Goal: Transaction & Acquisition: Purchase product/service

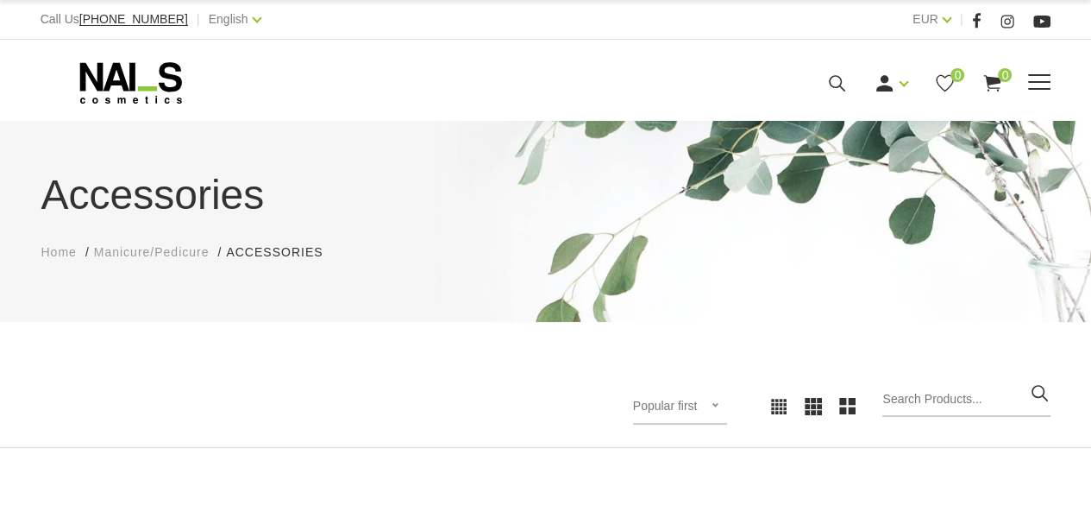
click at [833, 85] on use at bounding box center [837, 83] width 16 height 16
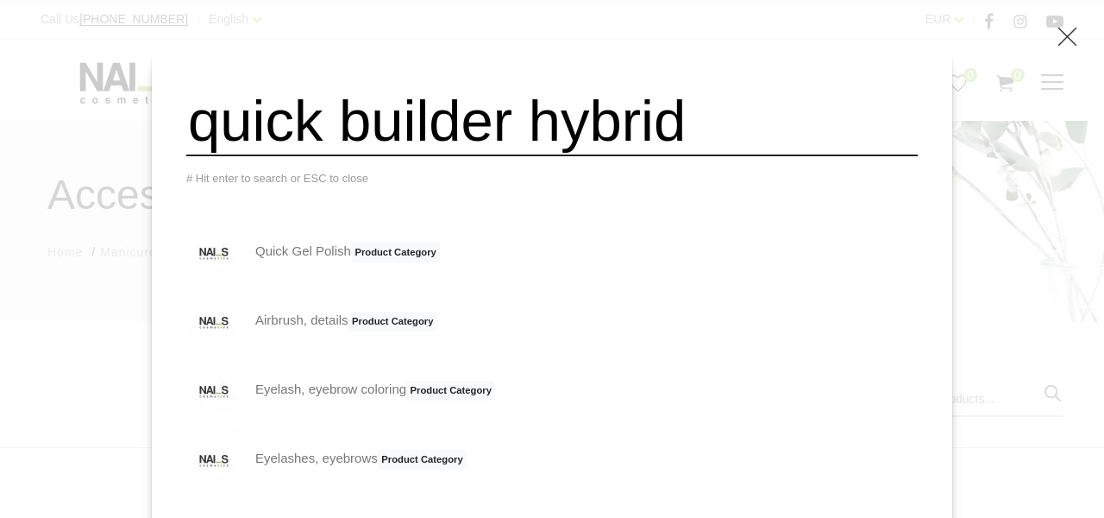
type input "quick builder hybrid"
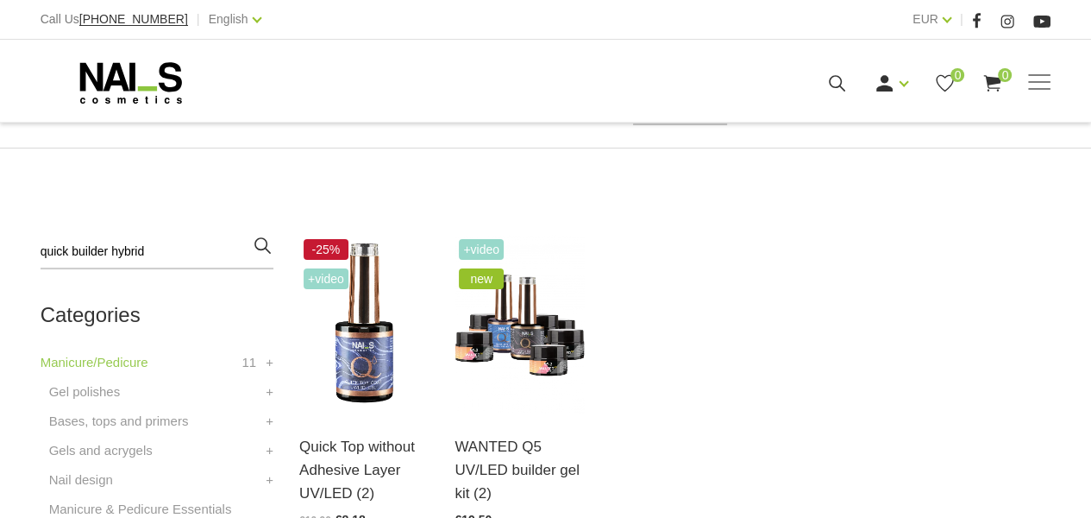
scroll to position [345, 0]
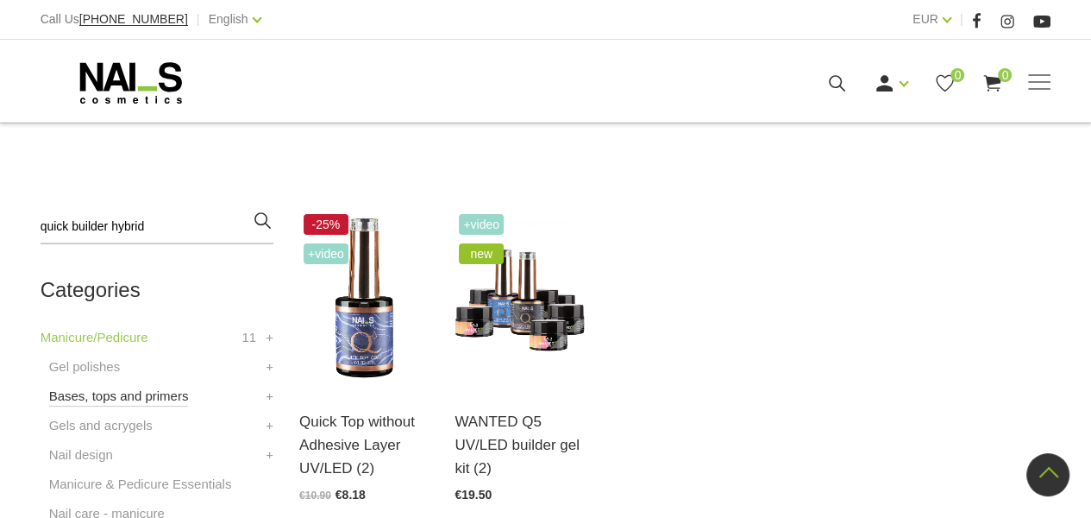
click at [96, 402] on link "Bases, tops and primers" at bounding box center [119, 396] width 140 height 21
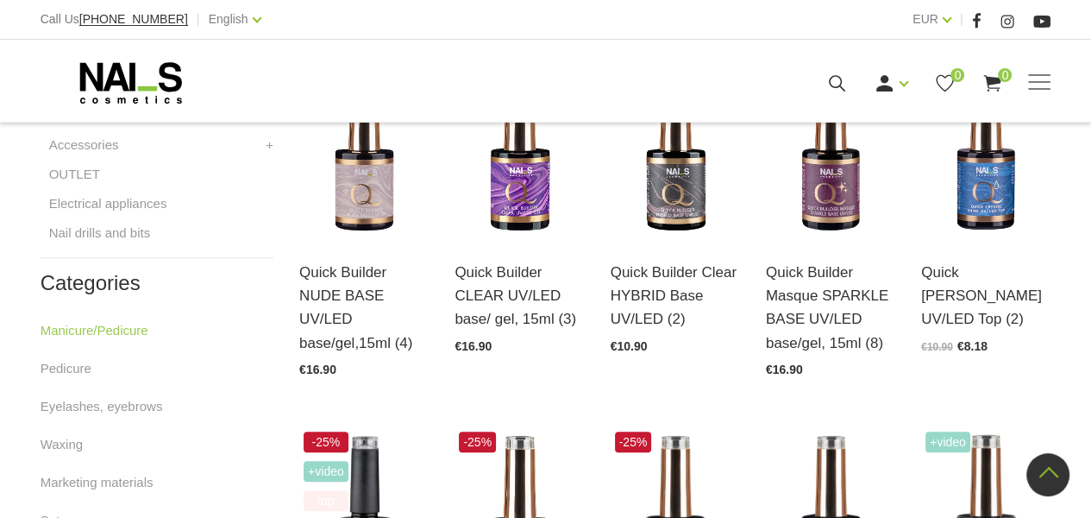
scroll to position [863, 0]
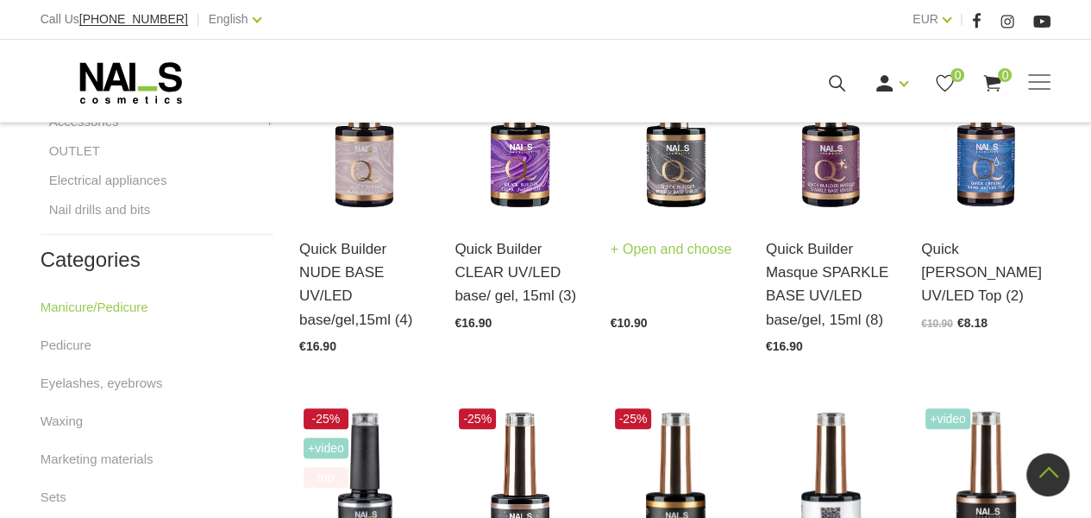
click at [682, 162] on img at bounding box center [675, 126] width 129 height 179
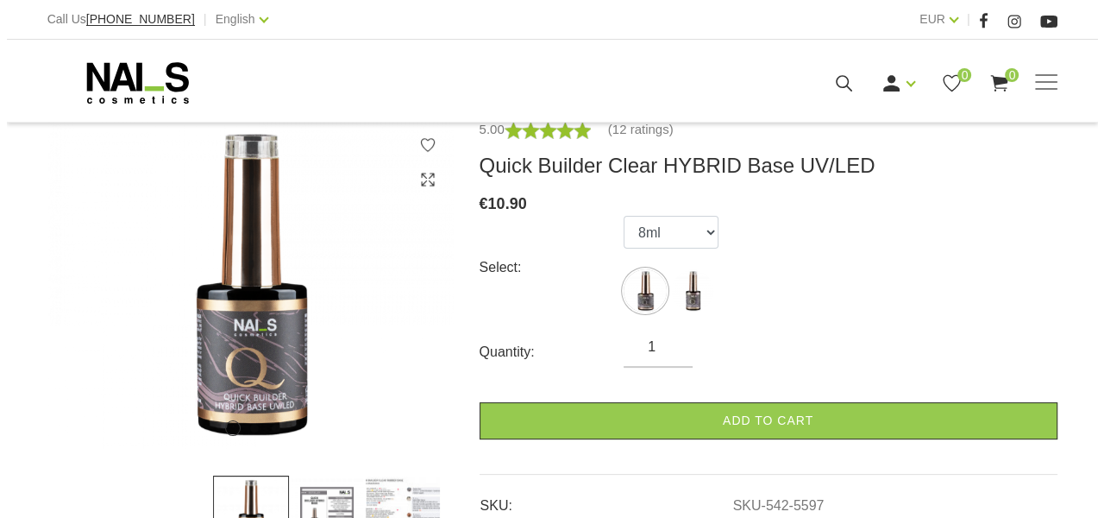
scroll to position [259, 0]
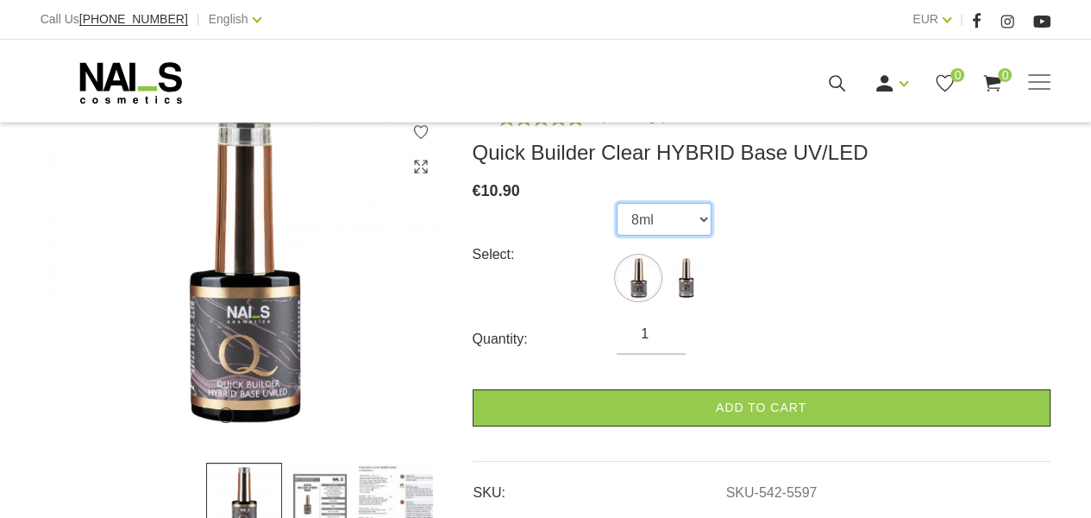
click at [699, 225] on select "8ml 15ml" at bounding box center [664, 219] width 95 height 33
select select "5598"
click at [617, 203] on select "8ml 15ml" at bounding box center [664, 219] width 95 height 33
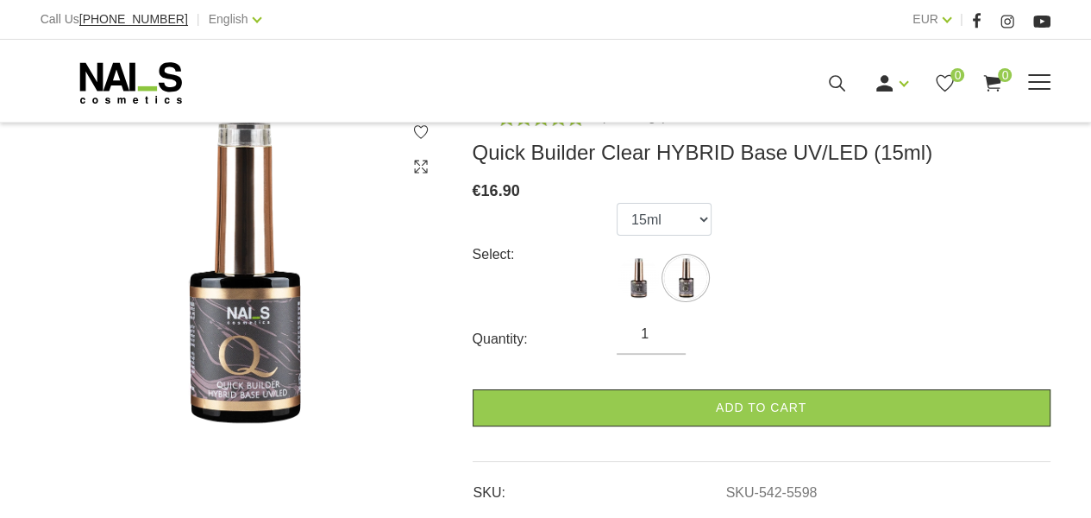
click at [838, 82] on icon at bounding box center [838, 83] width 22 height 22
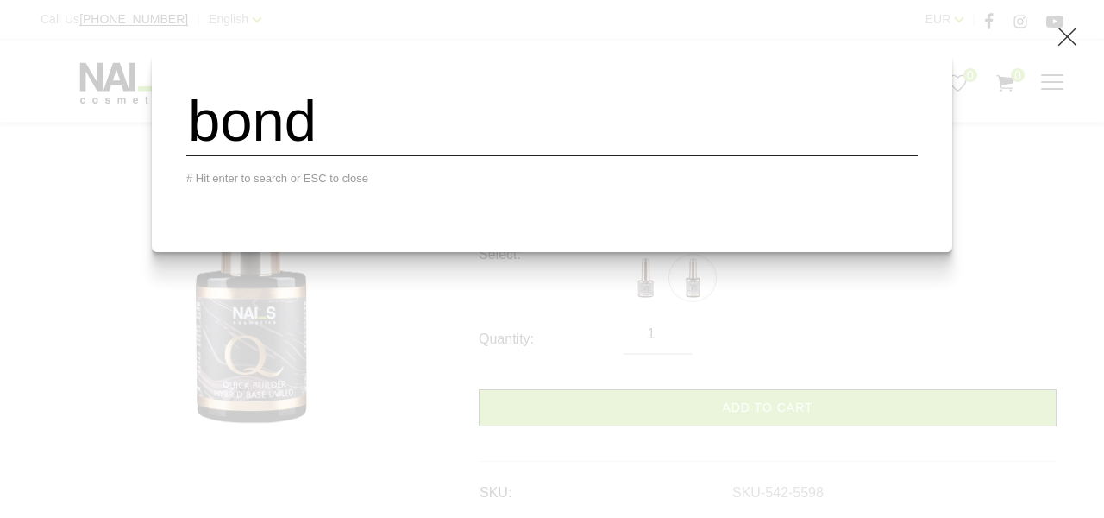
type input "bond"
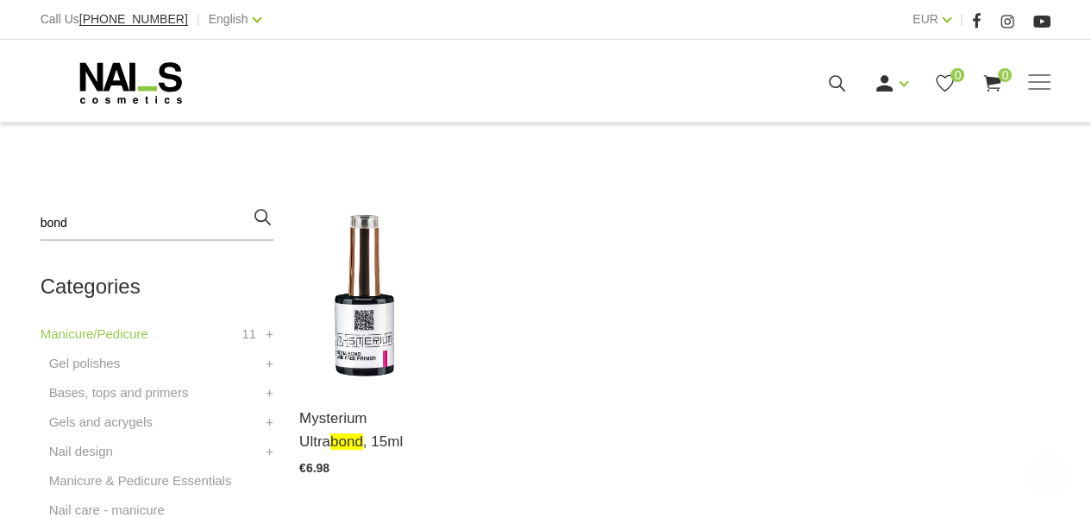
scroll to position [431, 0]
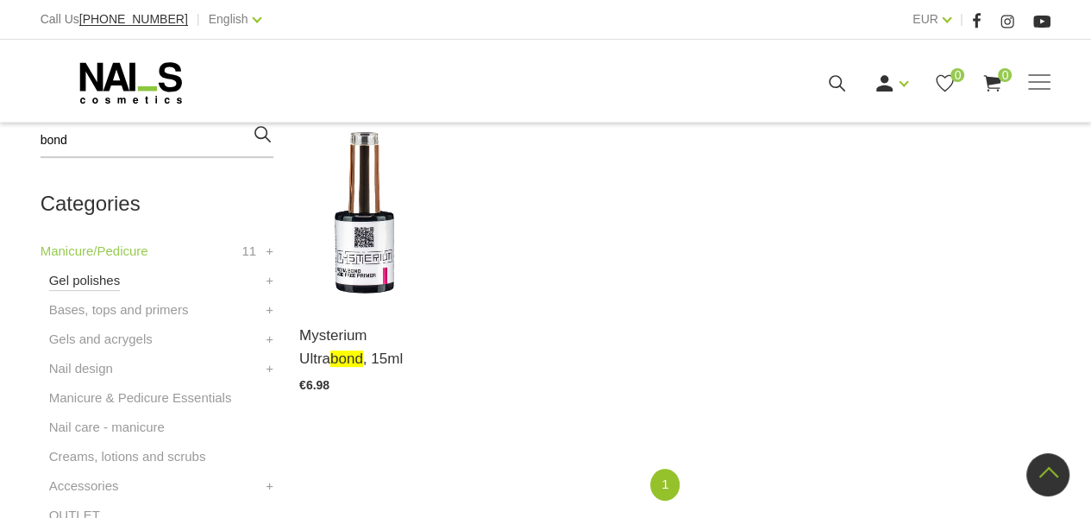
click at [99, 275] on link "Gel polishes" at bounding box center [85, 280] width 72 height 21
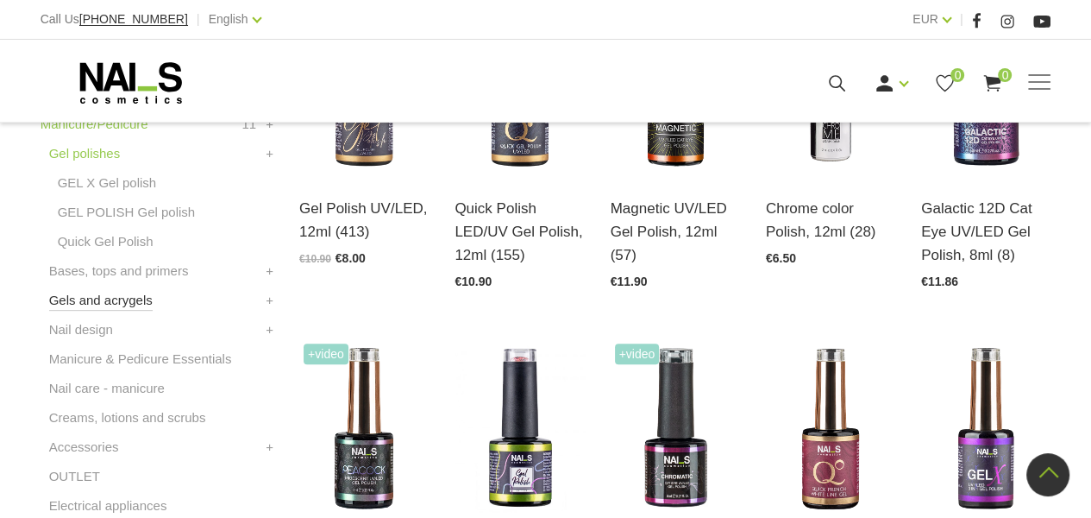
scroll to position [518, 0]
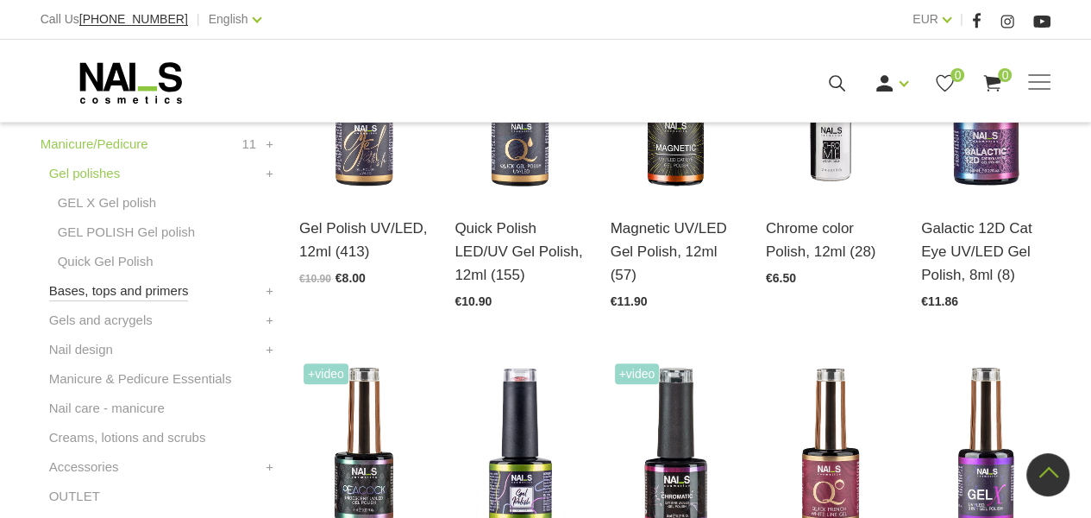
click at [115, 295] on link "Bases, tops and primers" at bounding box center [119, 290] width 140 height 21
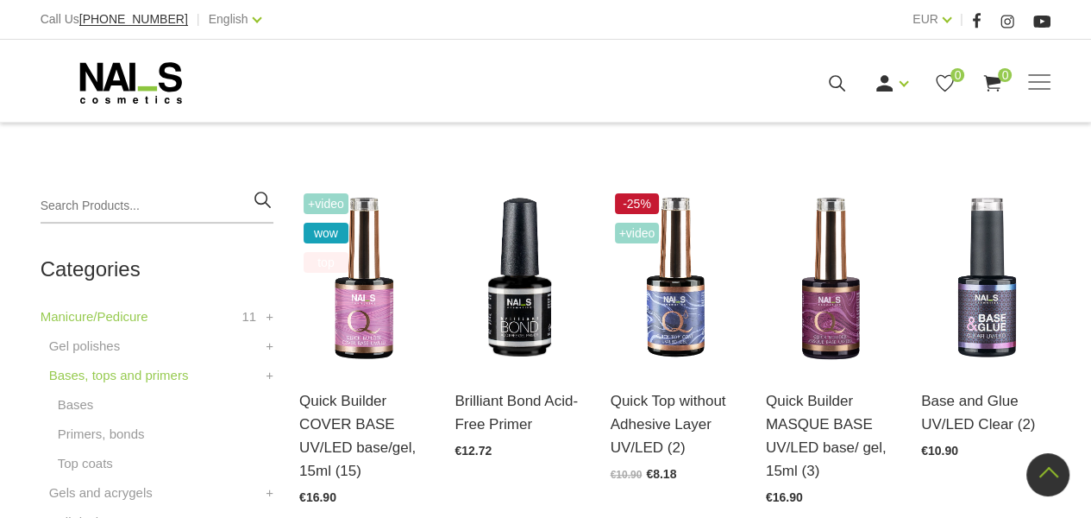
scroll to position [431, 0]
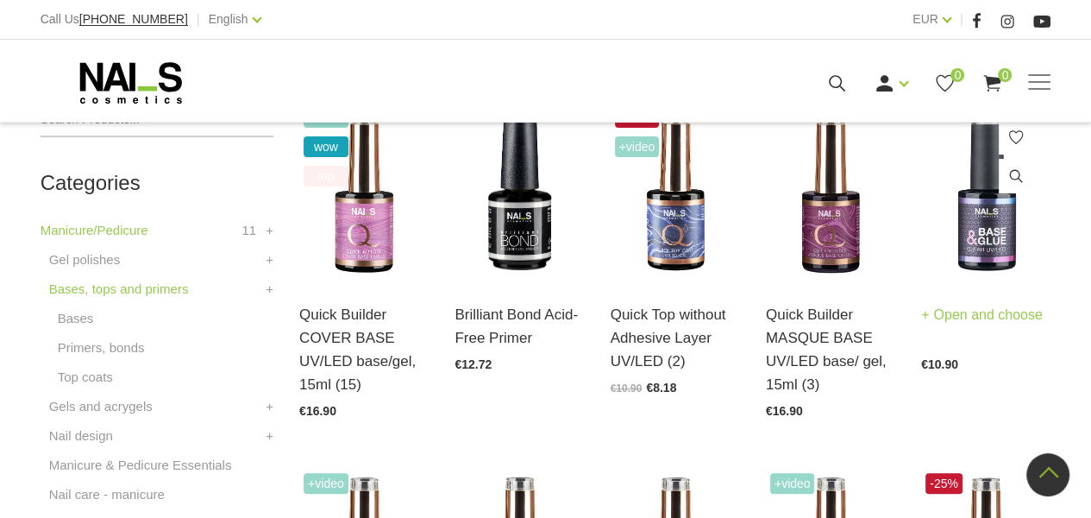
click at [968, 236] on img at bounding box center [985, 192] width 129 height 179
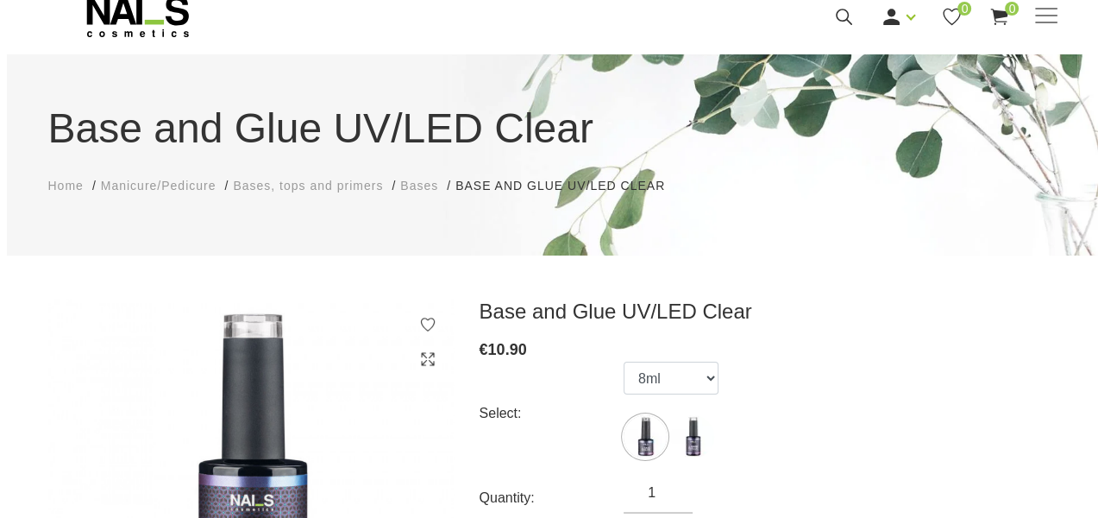
scroll to position [173, 0]
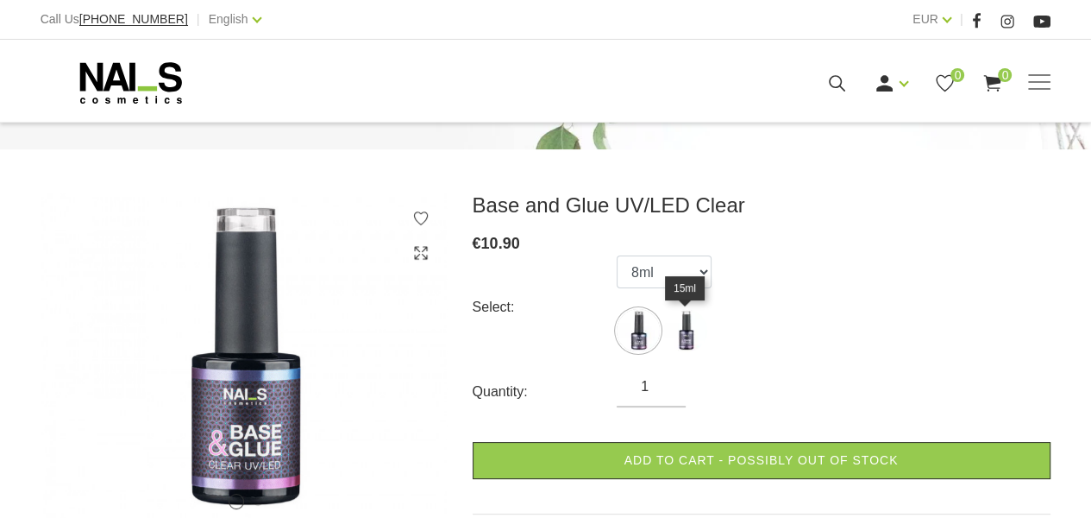
click at [687, 336] on img at bounding box center [685, 330] width 43 height 43
select select "4542"
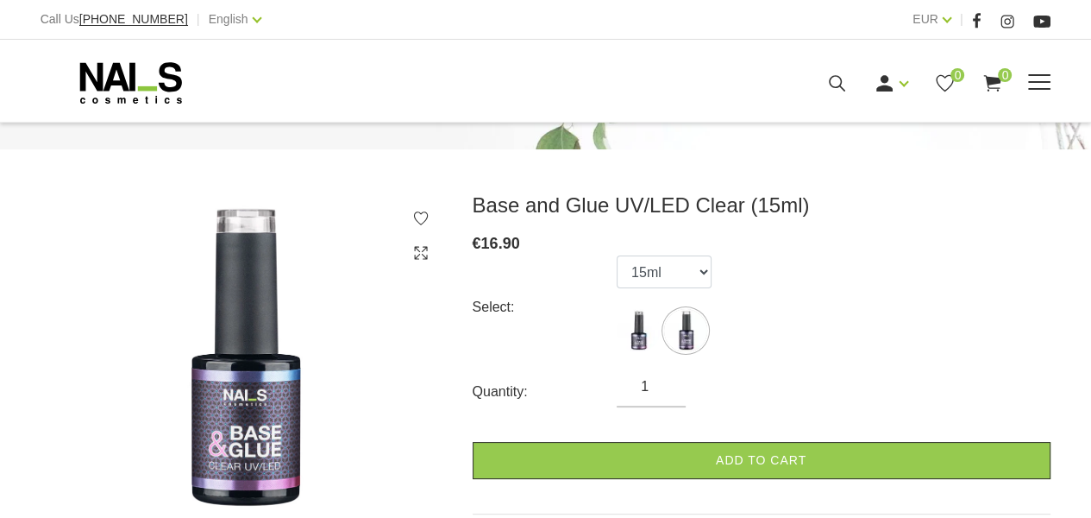
click at [838, 85] on use at bounding box center [837, 83] width 16 height 16
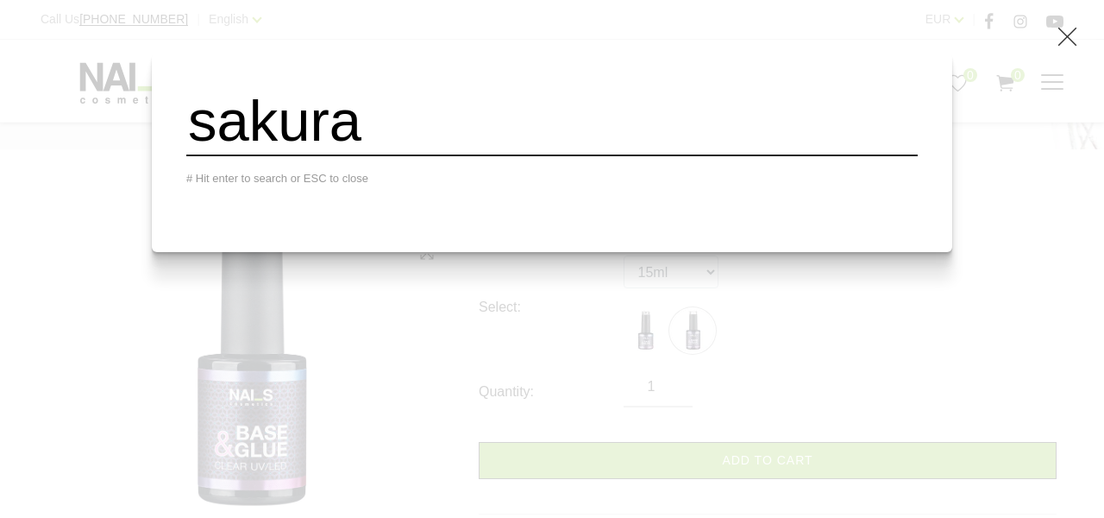
type input "sakura"
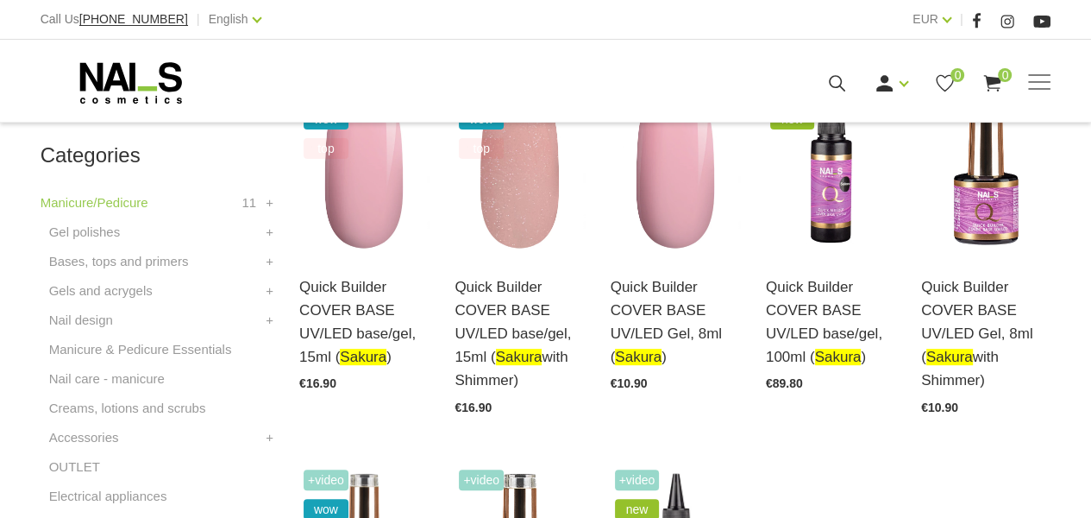
scroll to position [604, 0]
